Goal: Transaction & Acquisition: Purchase product/service

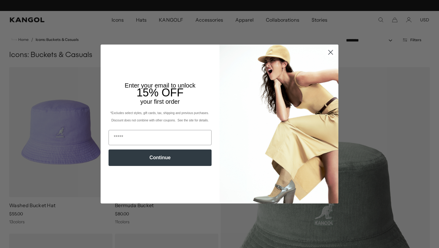
scroll to position [0, 126]
